Goal: Check status: Check status

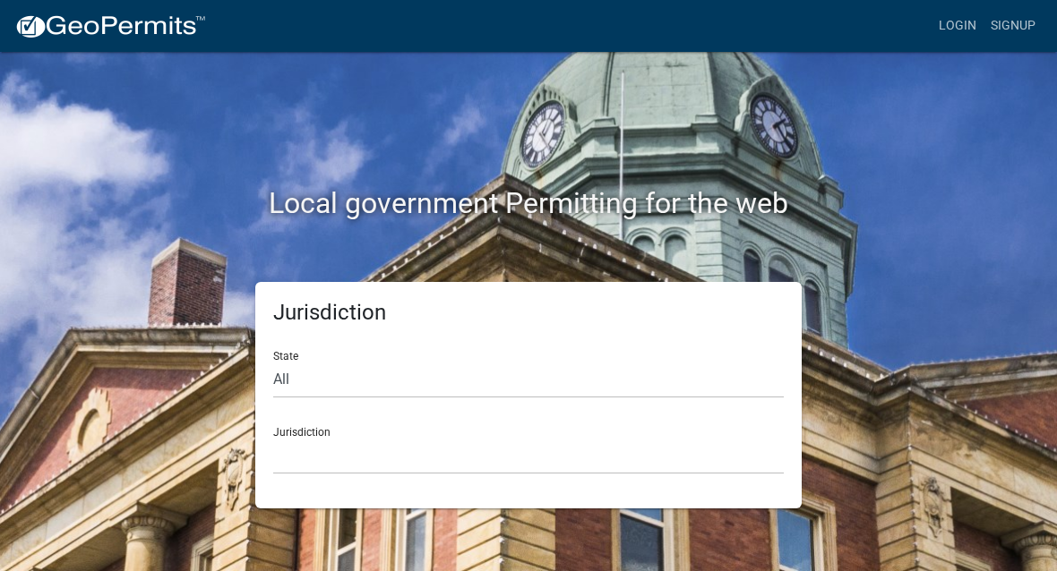
scroll to position [1, 0]
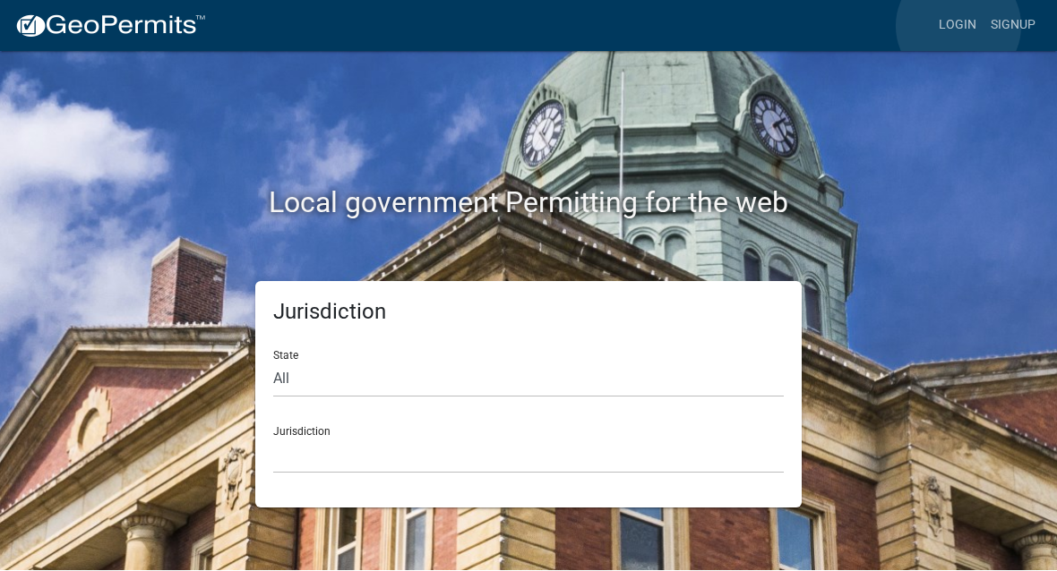
click at [958, 26] on link "Login" at bounding box center [957, 26] width 52 height 34
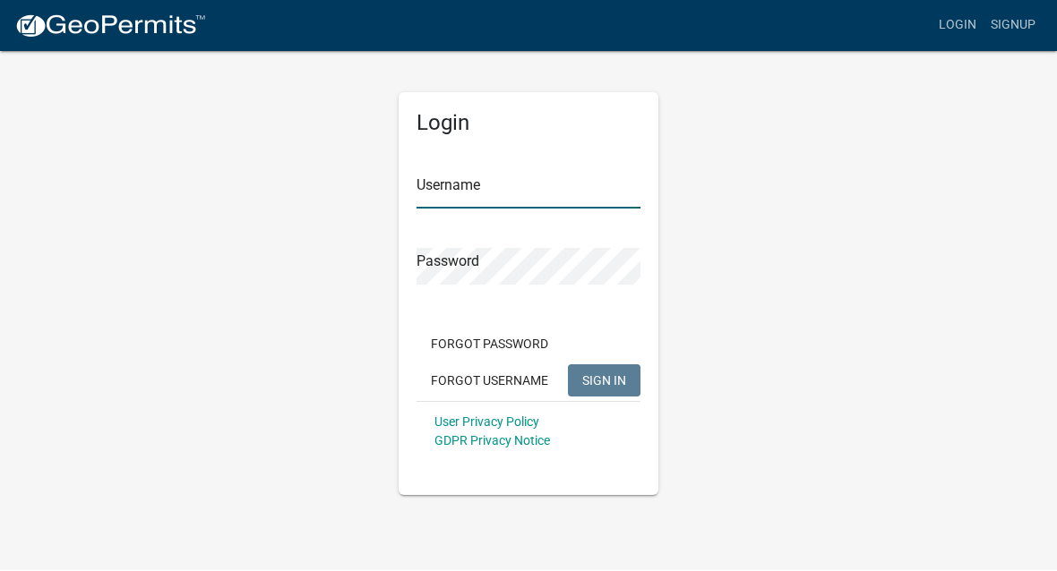
click at [545, 192] on input "Username" at bounding box center [528, 191] width 224 height 37
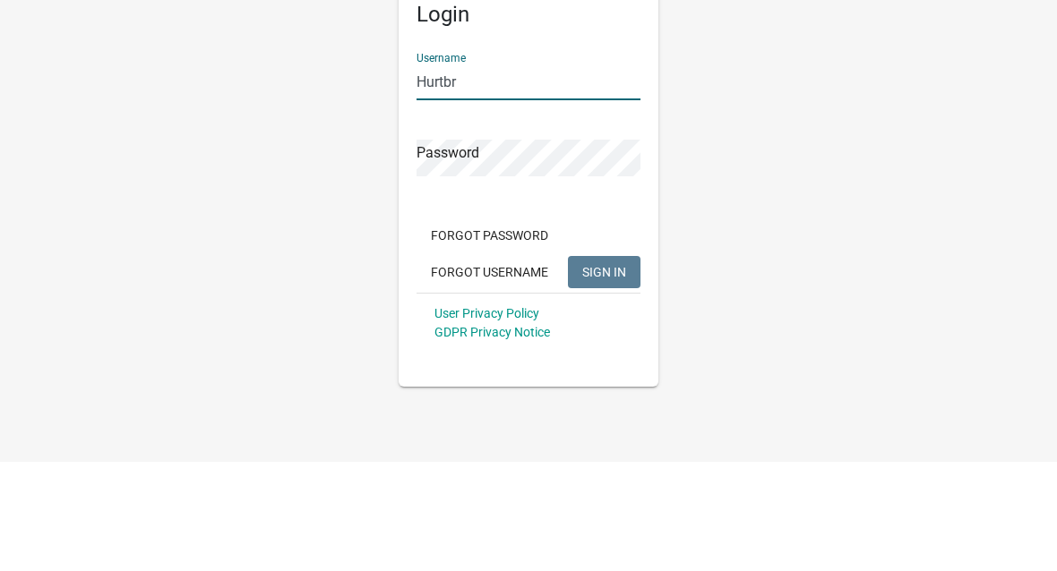
type input "Hurtbr"
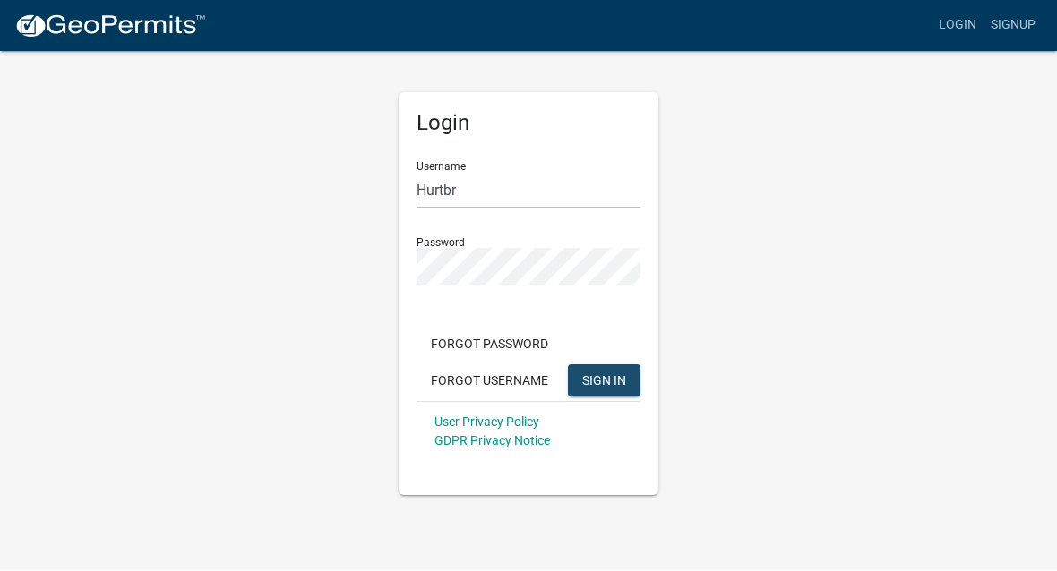
click at [616, 376] on span "SIGN IN" at bounding box center [604, 380] width 44 height 14
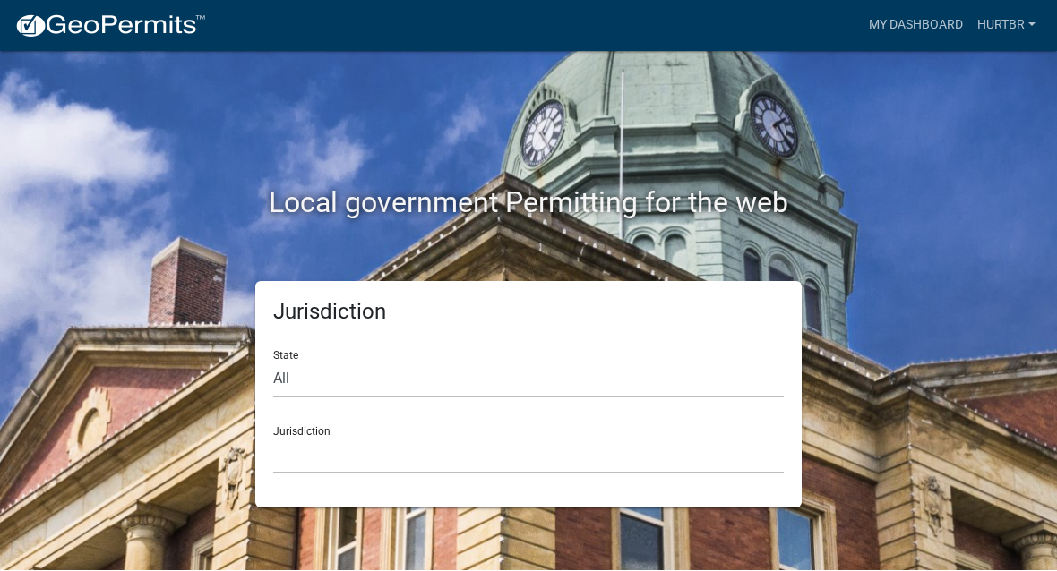
click at [744, 362] on select "All [US_STATE] [US_STATE] [US_STATE] [US_STATE] [US_STATE] [US_STATE] [US_STATE…" at bounding box center [528, 380] width 510 height 37
click at [426, 362] on select "All [US_STATE] [US_STATE] [US_STATE] [US_STATE] [US_STATE] [US_STATE] [US_STATE…" at bounding box center [528, 380] width 510 height 37
select select "[US_STATE]"
click at [545, 463] on select "[GEOGRAPHIC_DATA], [US_STATE] [GEOGRAPHIC_DATA], [US_STATE] [GEOGRAPHIC_DATA], …" at bounding box center [528, 456] width 510 height 37
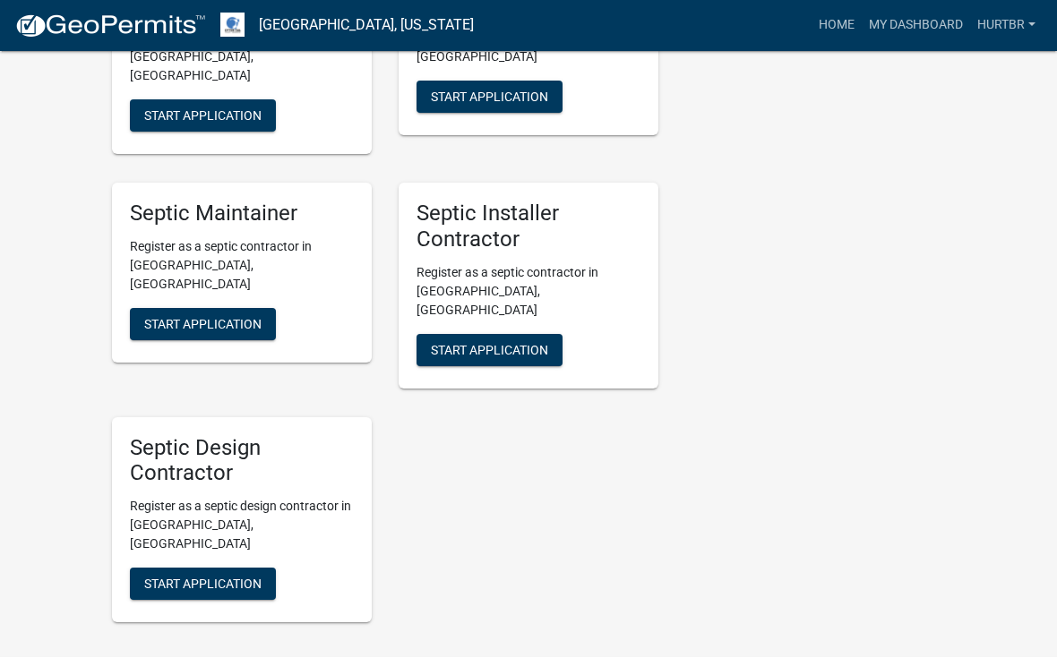
scroll to position [3091, 0]
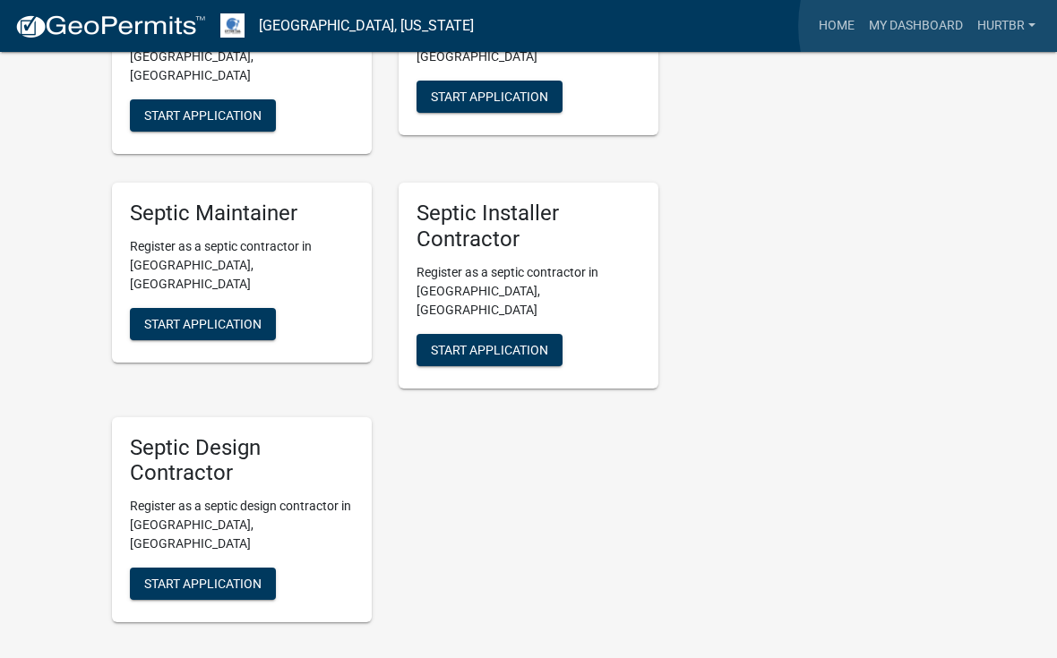
click at [934, 26] on link "My Dashboard" at bounding box center [915, 26] width 108 height 34
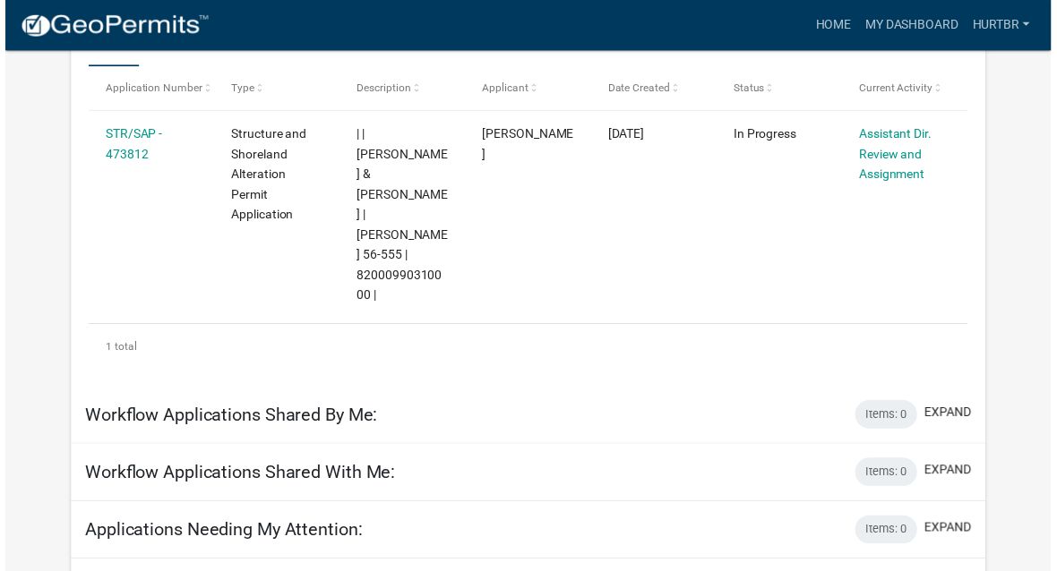
scroll to position [338, 0]
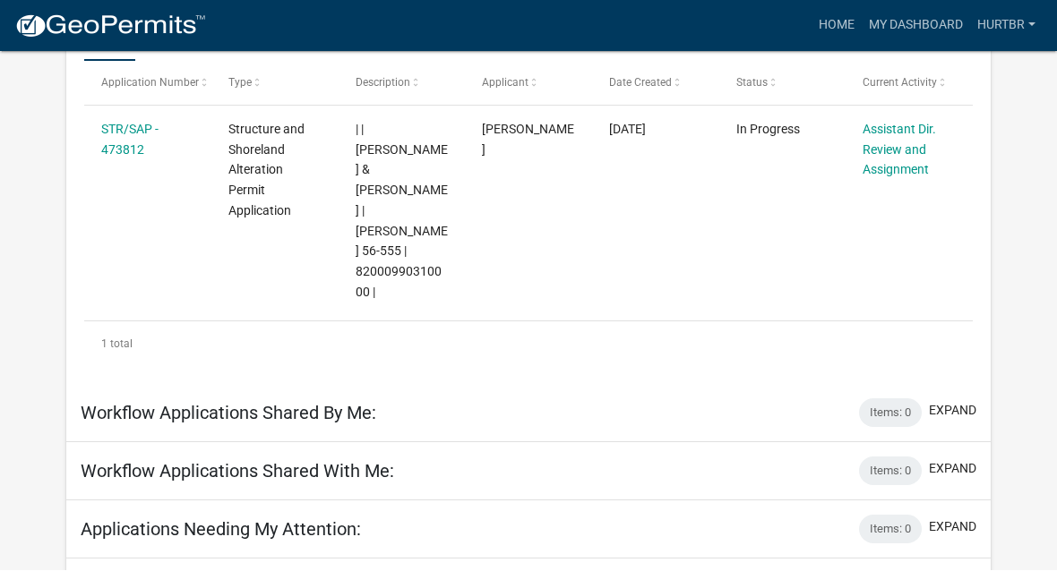
click at [124, 136] on link "STR/SAP - 473812" at bounding box center [129, 140] width 57 height 35
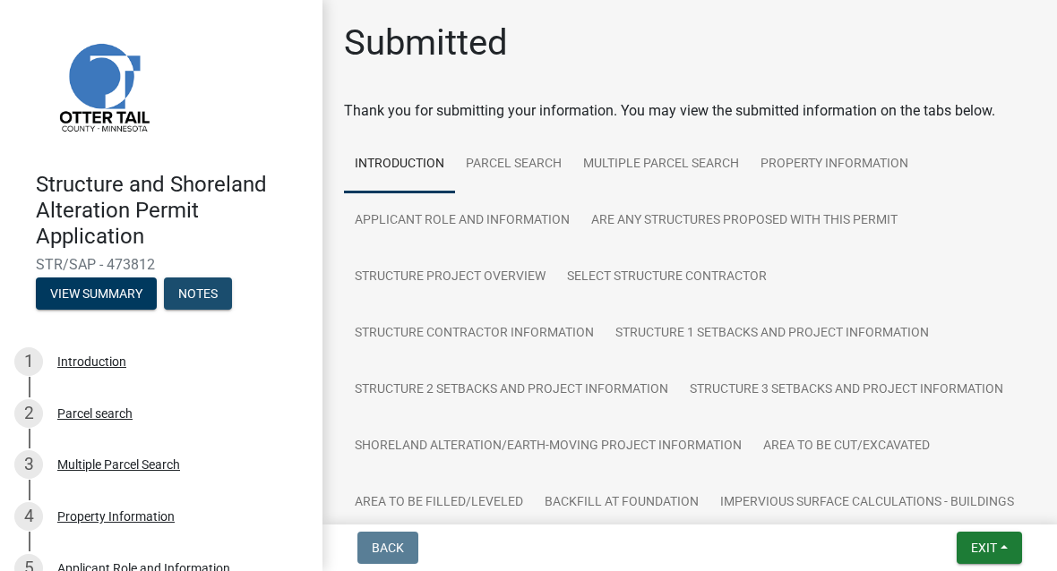
click at [214, 289] on button "Notes" at bounding box center [198, 294] width 68 height 32
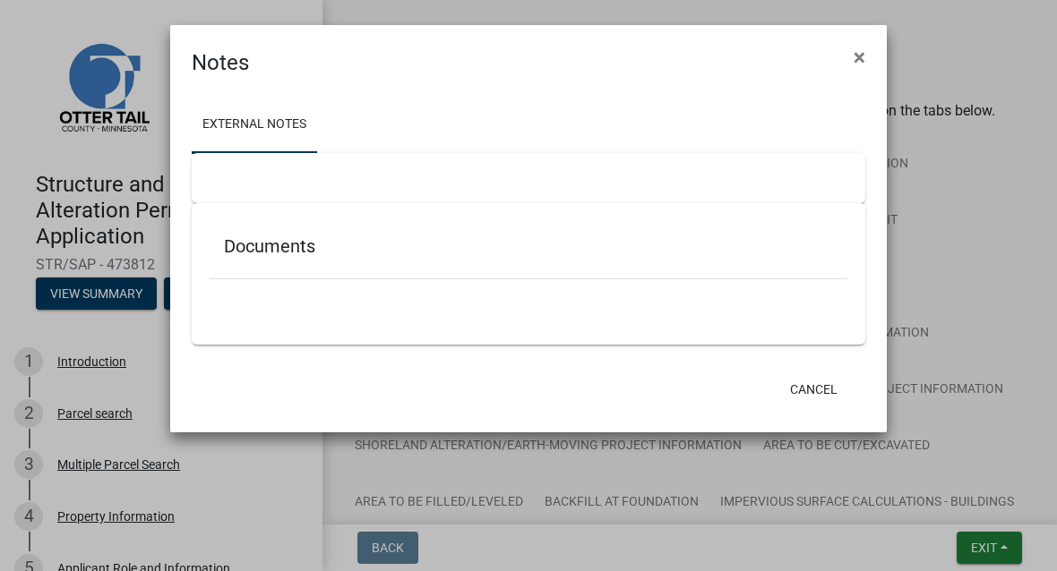
click at [400, 188] on div at bounding box center [528, 178] width 673 height 50
click at [401, 259] on div "Documents" at bounding box center [529, 250] width 638 height 58
click at [386, 309] on ul at bounding box center [529, 305] width 638 height 14
click at [860, 53] on span "×" at bounding box center [859, 57] width 12 height 25
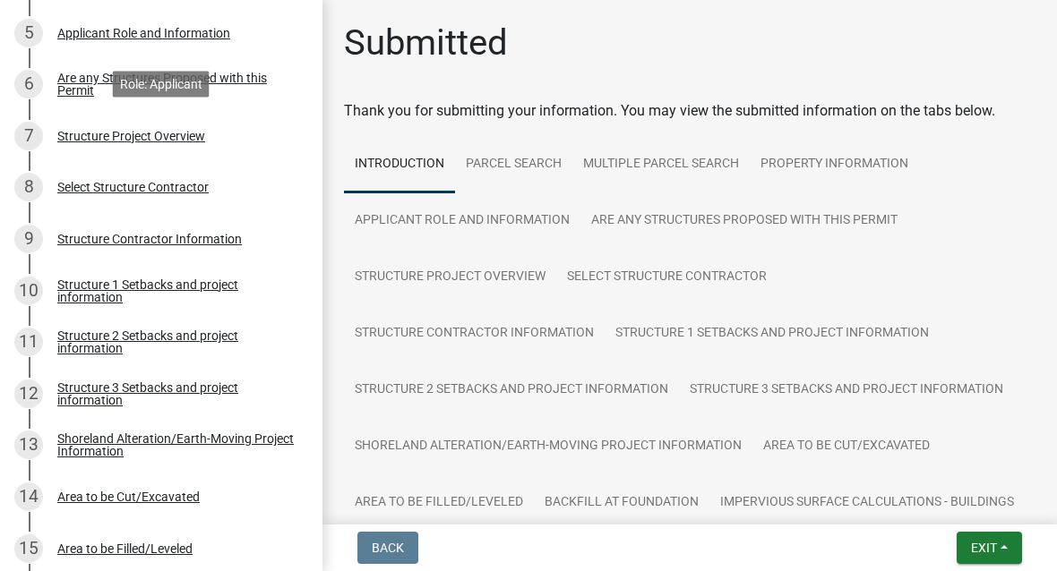
click at [106, 134] on div "Structure Project Overview" at bounding box center [131, 136] width 148 height 13
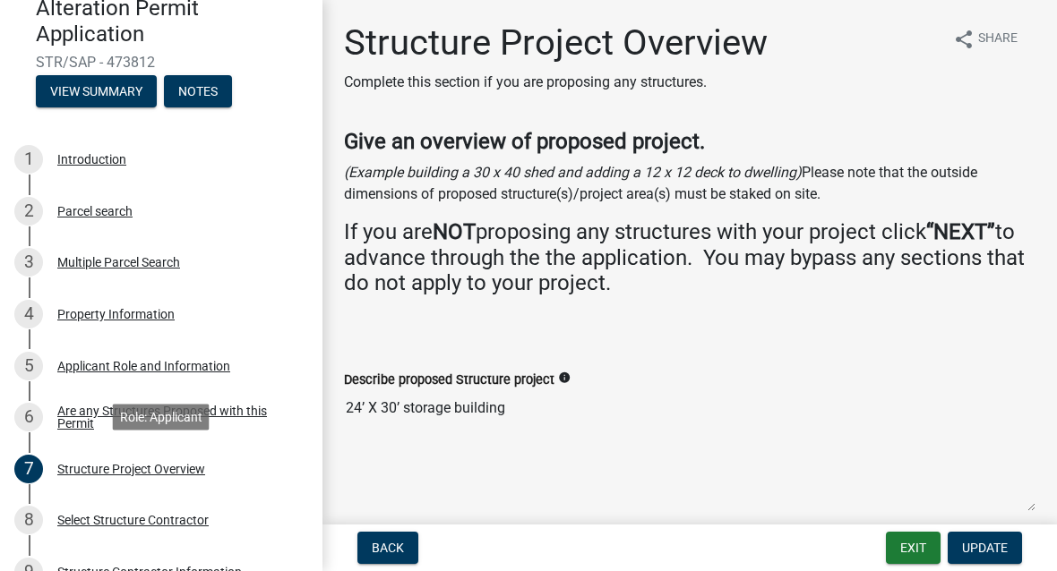
scroll to position [204, 0]
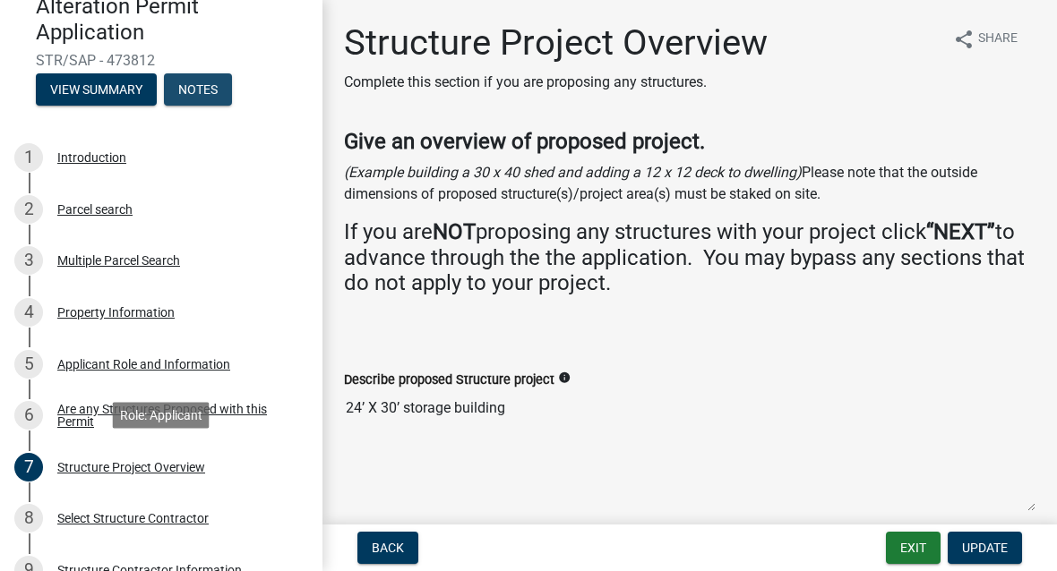
click at [201, 84] on button "Notes" at bounding box center [198, 89] width 68 height 32
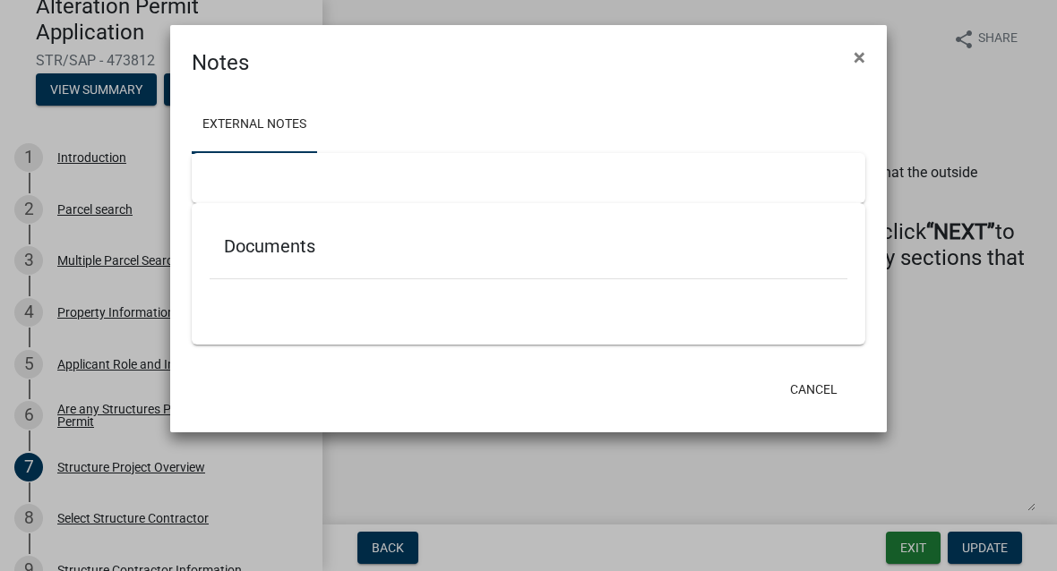
click at [425, 299] on ul at bounding box center [529, 305] width 638 height 14
click at [277, 125] on link "External Notes" at bounding box center [254, 125] width 125 height 57
click at [354, 205] on div "Documents" at bounding box center [528, 273] width 673 height 141
click at [420, 189] on div at bounding box center [528, 178] width 673 height 50
click at [457, 295] on div at bounding box center [529, 288] width 638 height 19
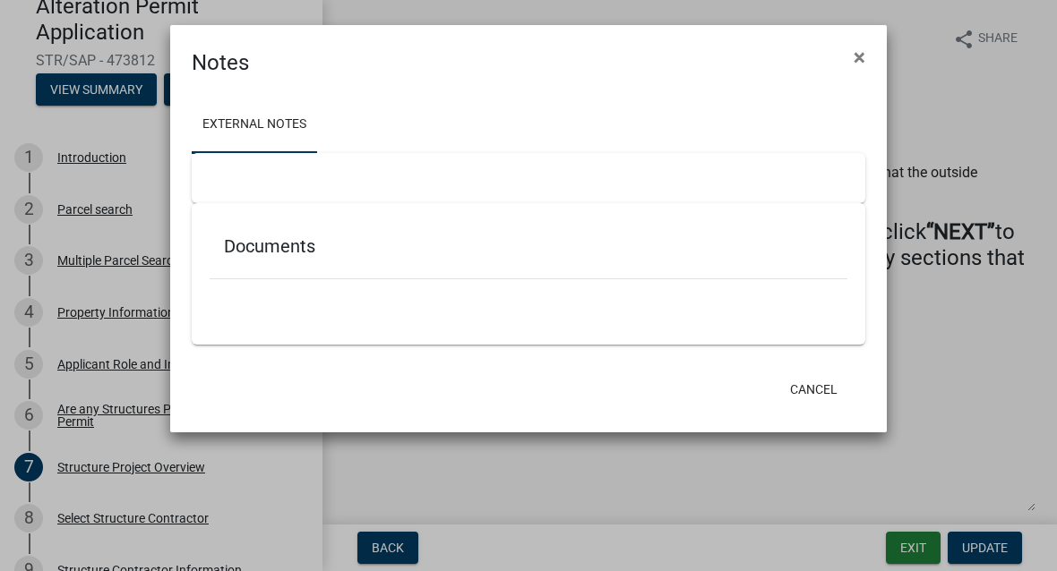
click at [463, 234] on div "Documents" at bounding box center [529, 250] width 638 height 58
click at [455, 252] on h5 "Documents" at bounding box center [528, 245] width 609 height 21
click at [457, 247] on h5 "Documents" at bounding box center [528, 245] width 609 height 21
click at [477, 186] on div at bounding box center [528, 178] width 673 height 50
click at [865, 63] on button "×" at bounding box center [859, 57] width 40 height 50
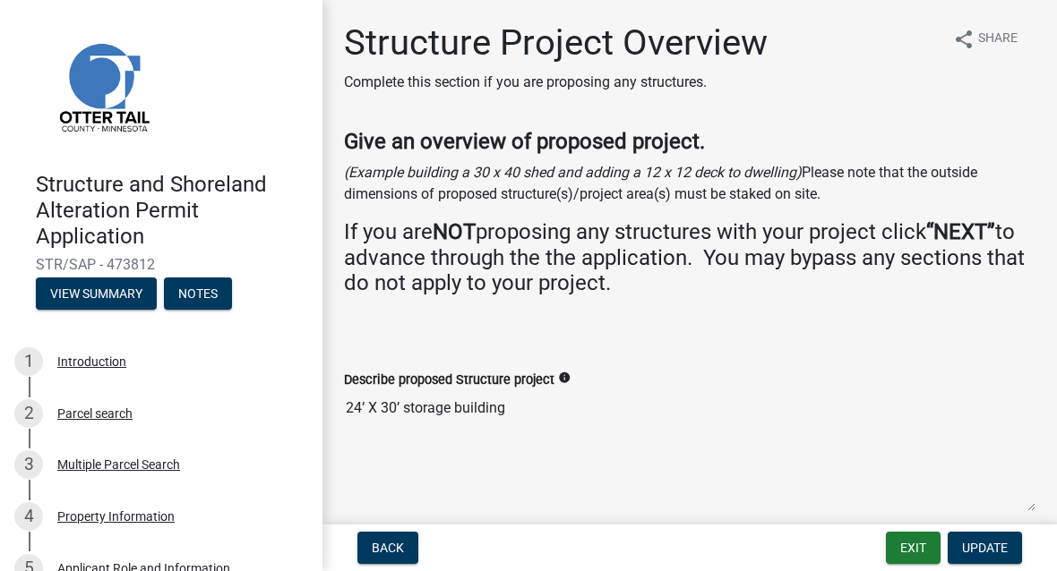
scroll to position [0, 0]
click at [103, 291] on button "View Summary" at bounding box center [96, 294] width 121 height 32
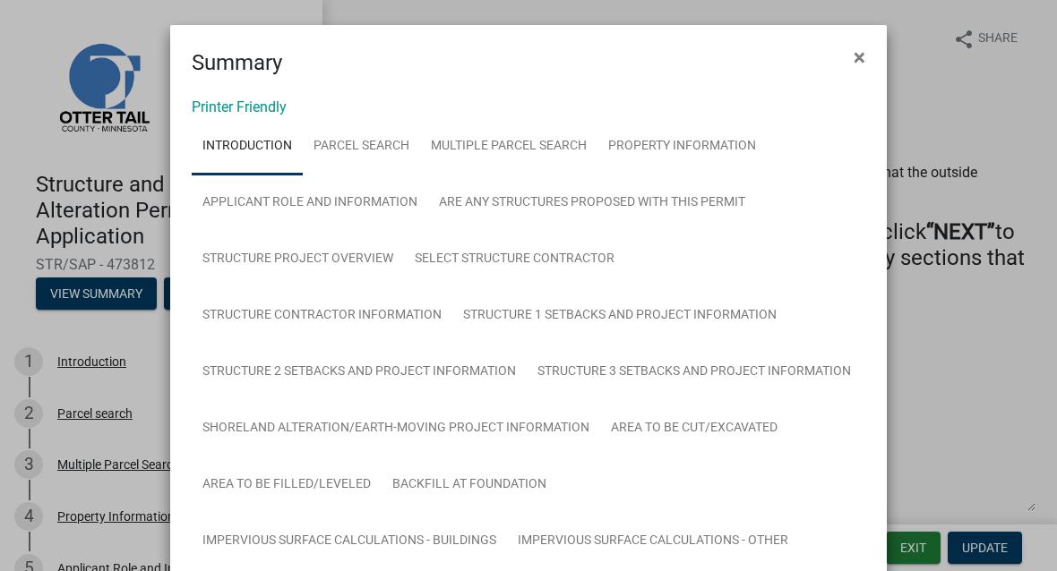
click at [860, 62] on span "×" at bounding box center [859, 57] width 12 height 25
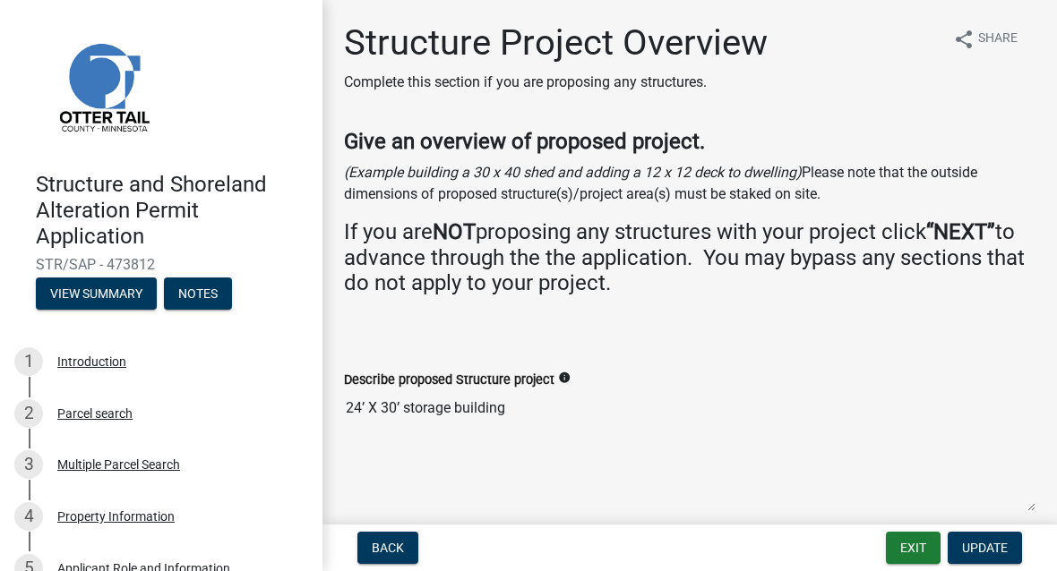
click at [389, 542] on span "Back" at bounding box center [388, 548] width 32 height 14
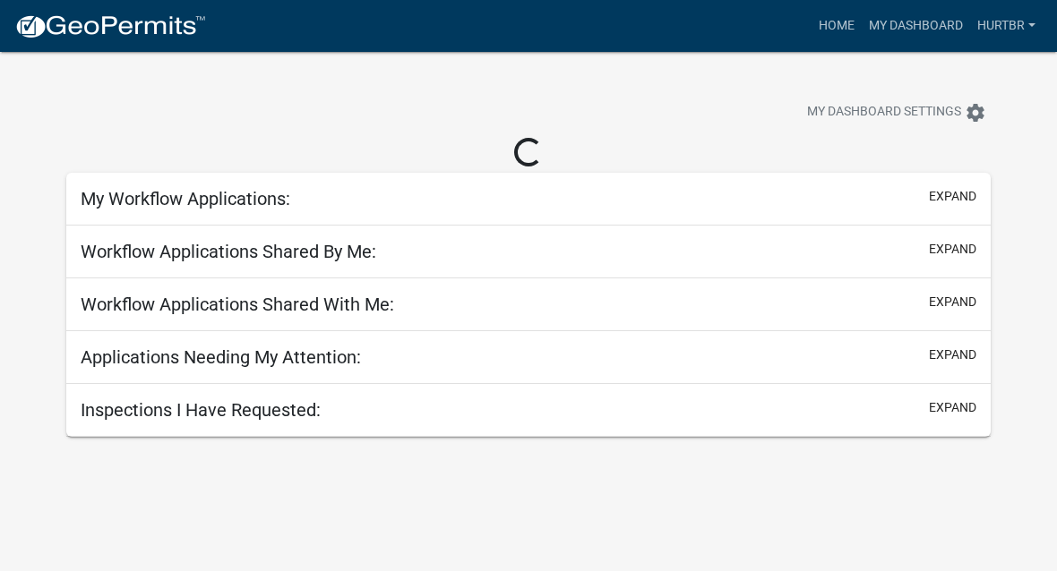
scroll to position [52, 0]
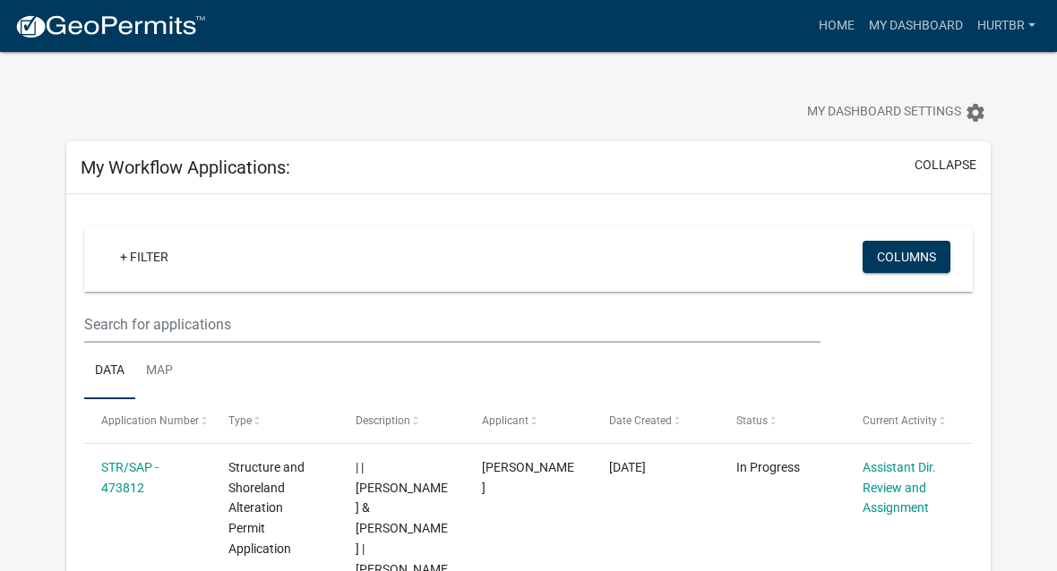
click at [1023, 33] on link "Hurtbr" at bounding box center [1006, 26] width 73 height 34
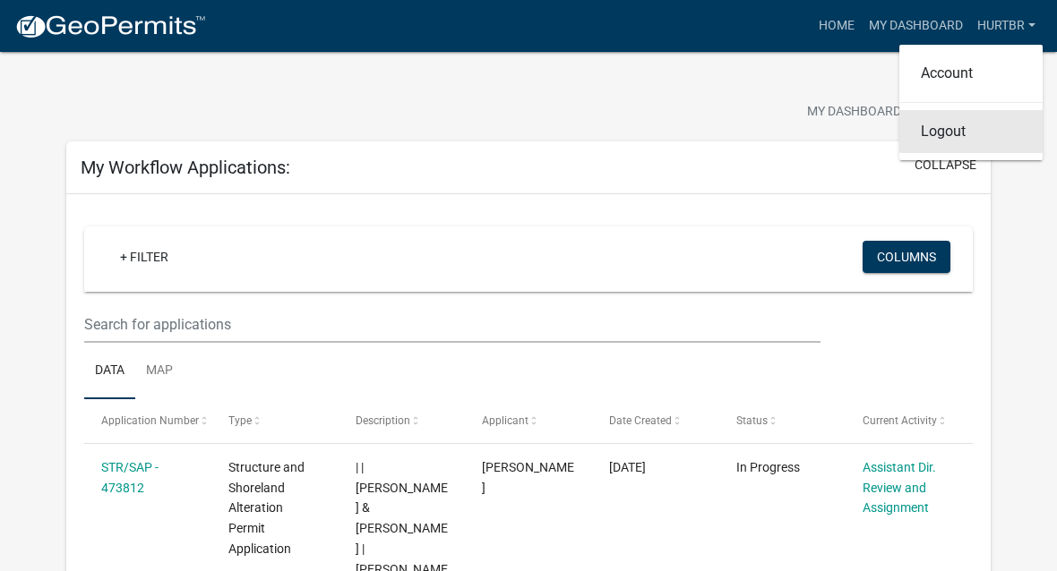
click at [957, 131] on link "Logout" at bounding box center [970, 131] width 143 height 43
